Goal: Task Accomplishment & Management: Manage account settings

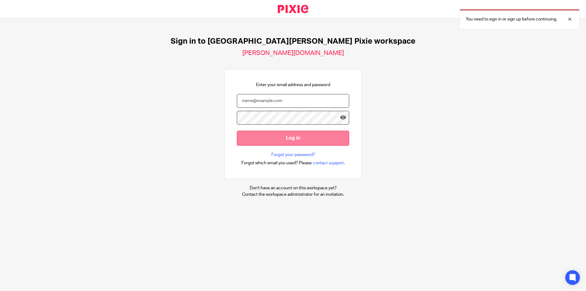
type input "[PERSON_NAME][EMAIL_ADDRESS][DOMAIN_NAME]"
click at [278, 135] on input "Log in" at bounding box center [293, 138] width 112 height 15
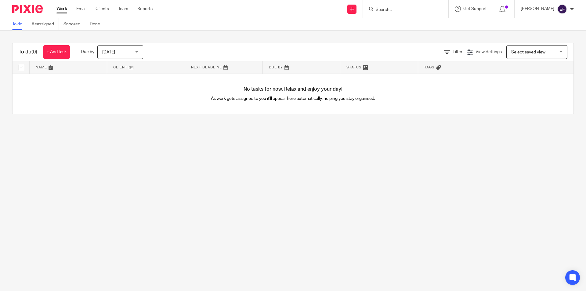
click at [135, 55] on span "[DATE]" at bounding box center [118, 51] width 32 height 13
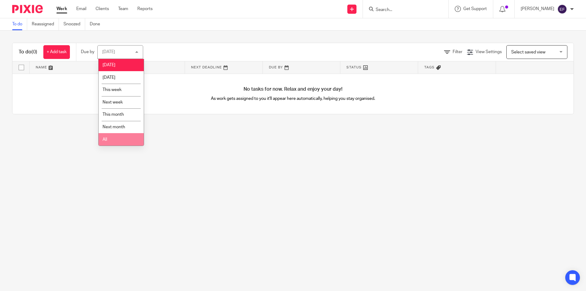
click at [120, 134] on li "All" at bounding box center [121, 139] width 45 height 13
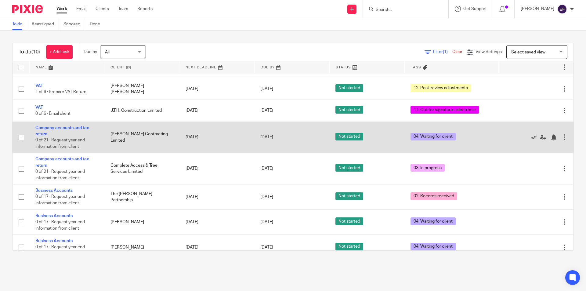
scroll to position [70, 0]
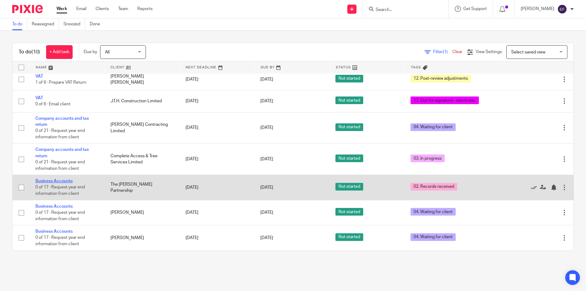
click at [71, 181] on link "Business Accounts" at bounding box center [53, 181] width 37 height 4
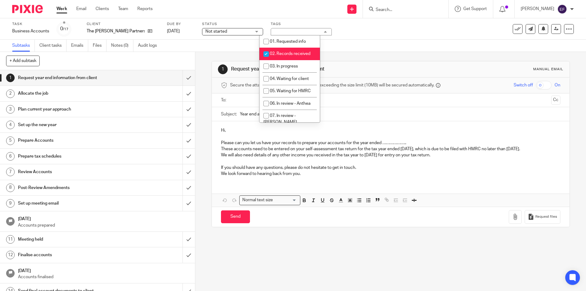
click at [288, 52] on span "02. Records received" at bounding box center [290, 54] width 41 height 4
checkbox input "false"
click at [293, 64] on li "03. In progress" at bounding box center [289, 66] width 60 height 13
checkbox input "true"
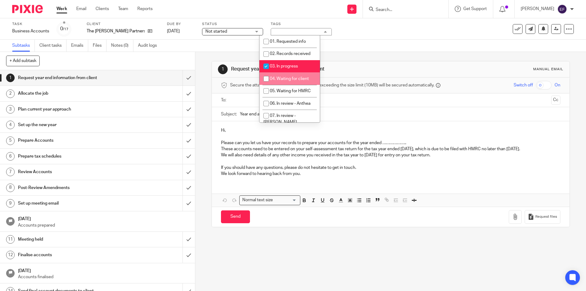
click at [63, 12] on link "Work" at bounding box center [61, 9] width 11 height 6
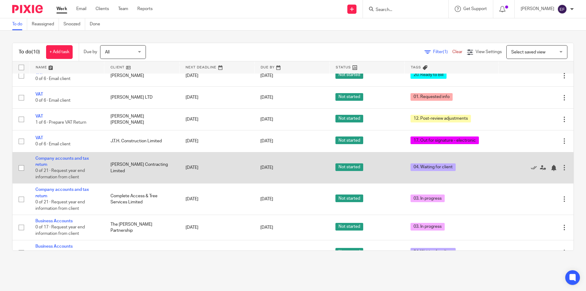
scroll to position [61, 0]
